Goal: Information Seeking & Learning: Understand process/instructions

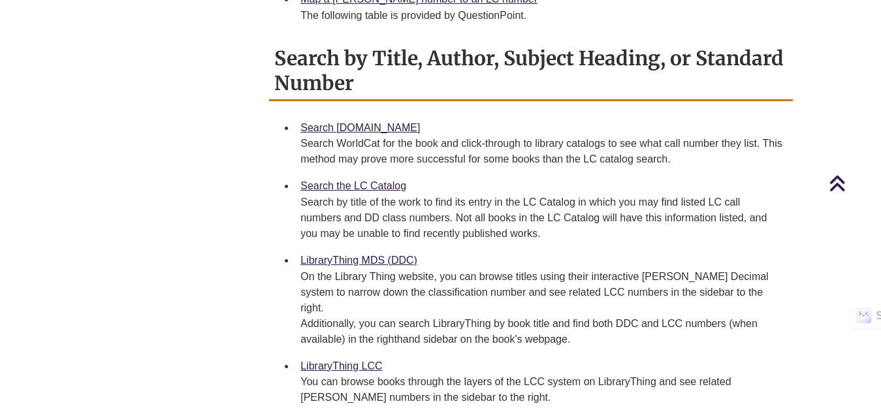
scroll to position [719, 0]
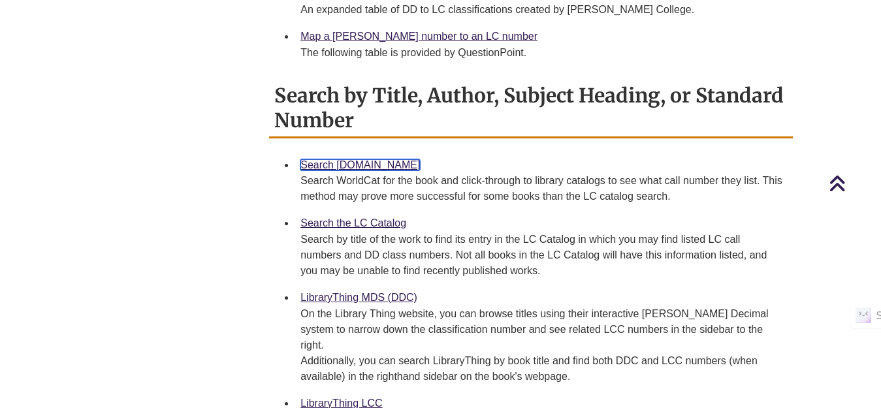
click at [353, 159] on link "Search [DOMAIN_NAME]" at bounding box center [361, 164] width 120 height 11
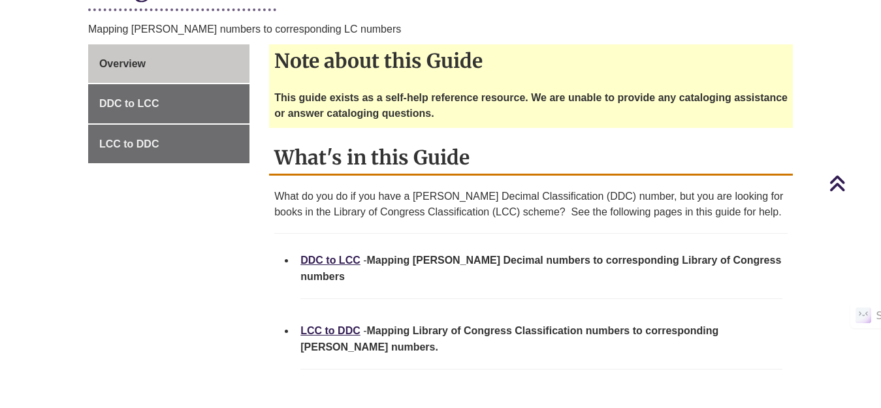
scroll to position [392, 0]
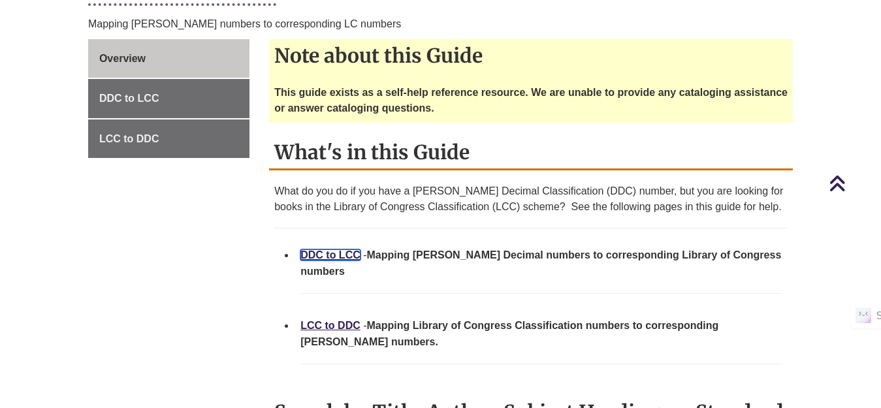
click at [328, 250] on link "DDC to LCC" at bounding box center [331, 255] width 60 height 11
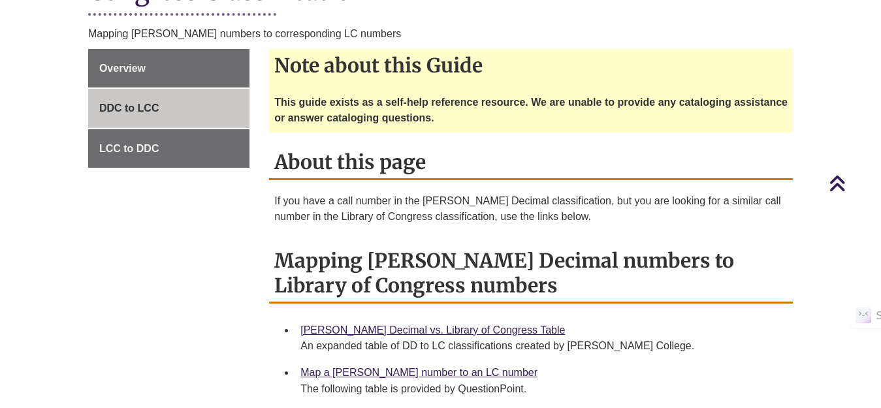
scroll to position [392, 0]
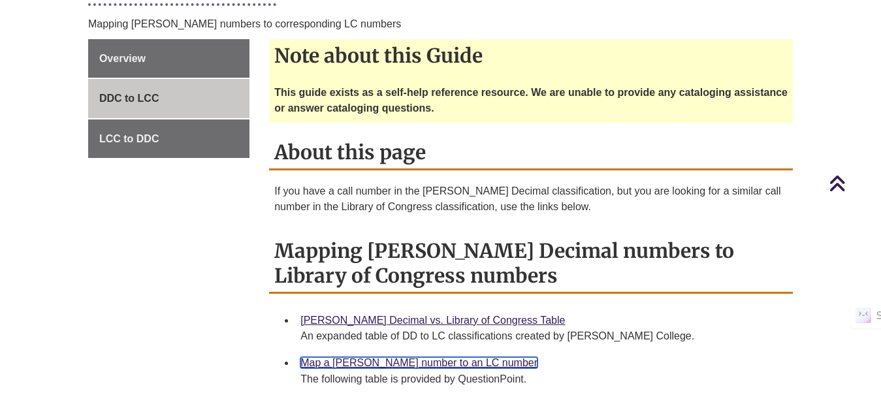
click at [398, 357] on link "Map a [PERSON_NAME] number to an LC number" at bounding box center [419, 362] width 237 height 11
